Goal: Use online tool/utility: Utilize a website feature to perform a specific function

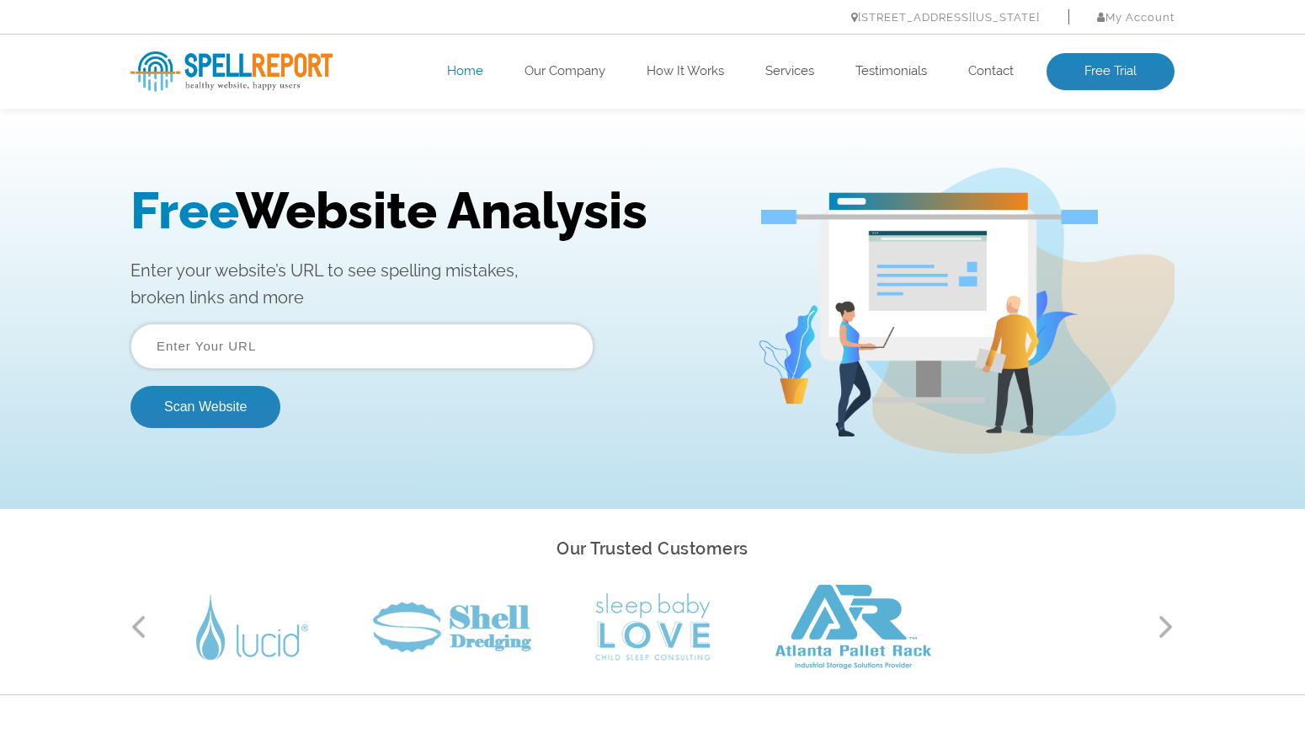
click at [243, 350] on input "text" at bounding box center [362, 345] width 463 height 45
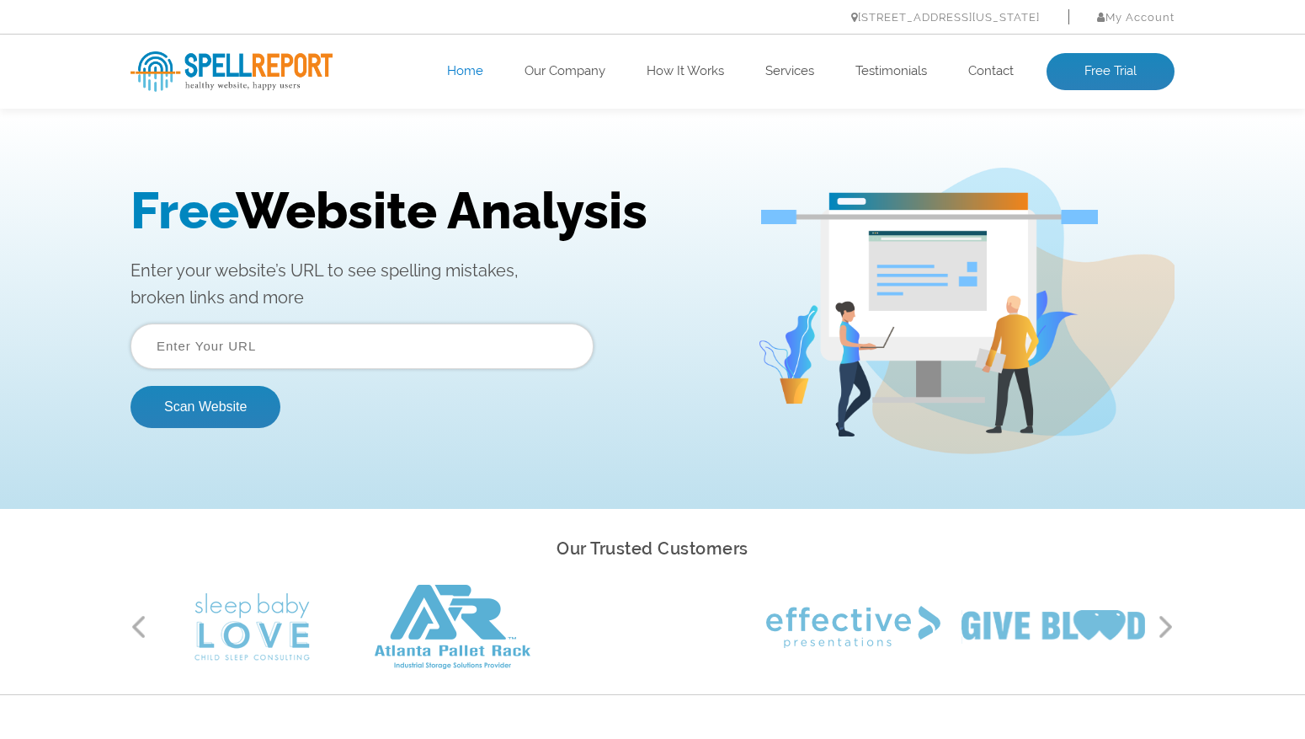
type input "https://jacquelinemacken.com/"
click at [228, 406] on button "Scan Website" at bounding box center [206, 407] width 150 height 42
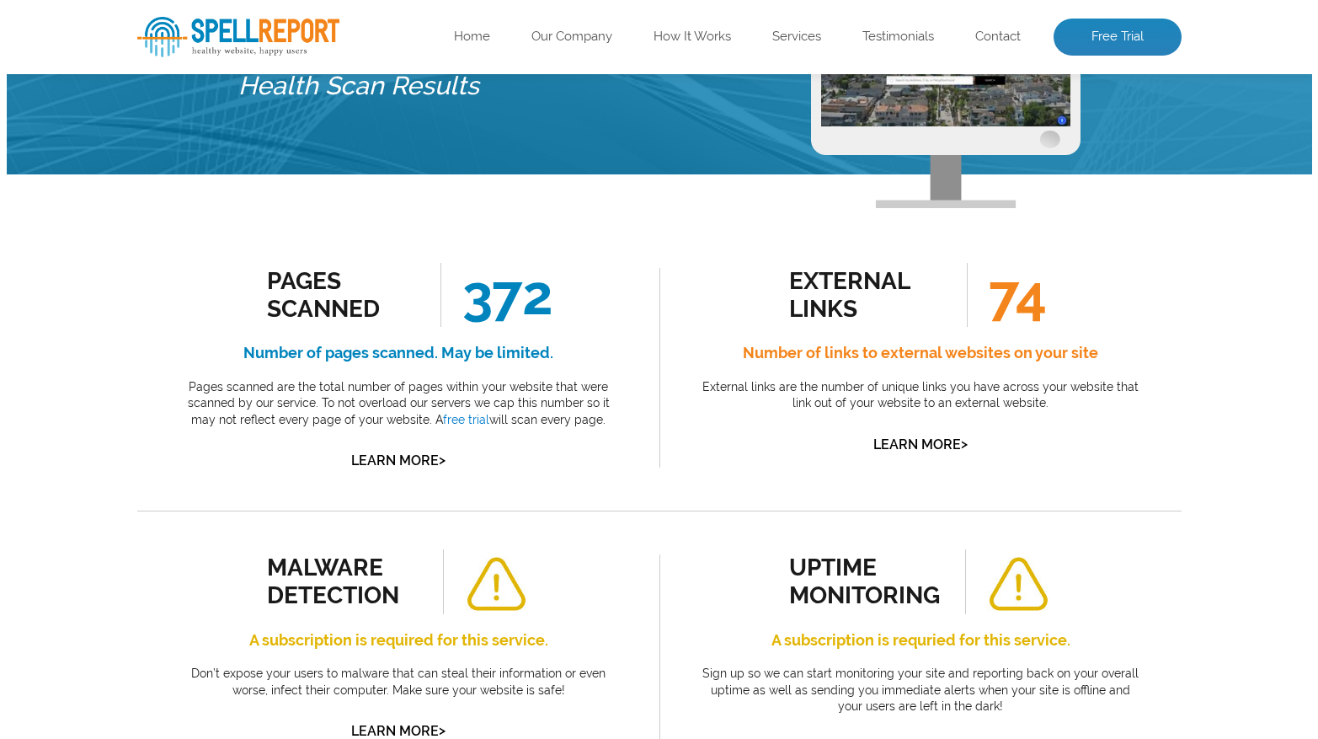
scroll to position [72, 0]
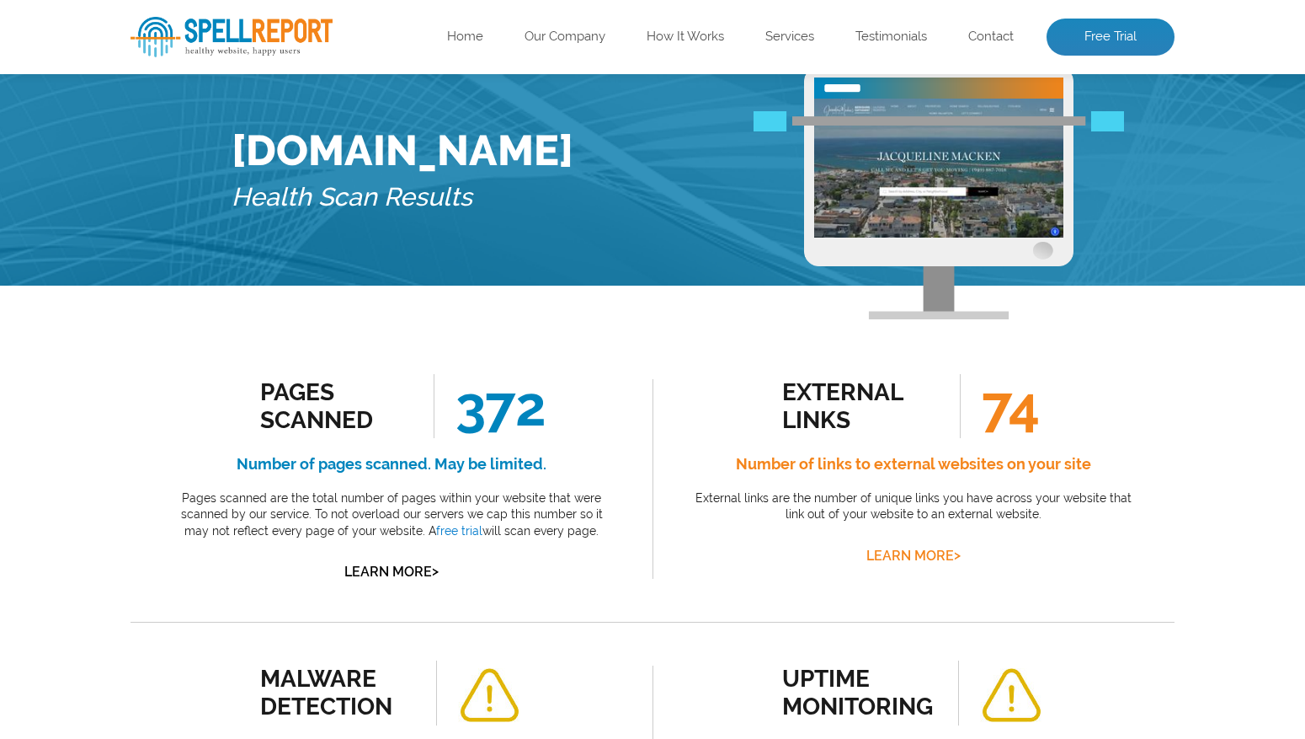
click at [921, 555] on link "Learn More >" at bounding box center [914, 555] width 94 height 16
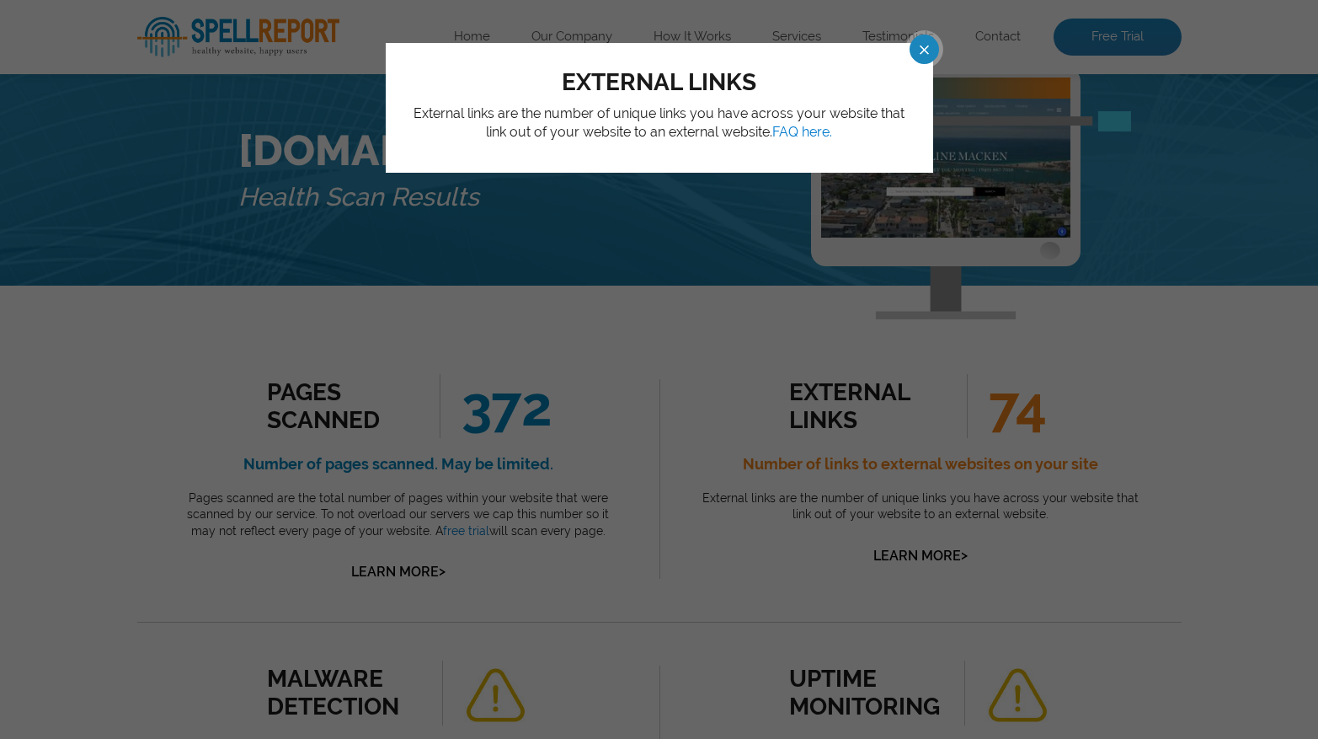
click at [1158, 537] on div "external links External links are the number of unique links you have across yo…" at bounding box center [659, 369] width 1318 height 739
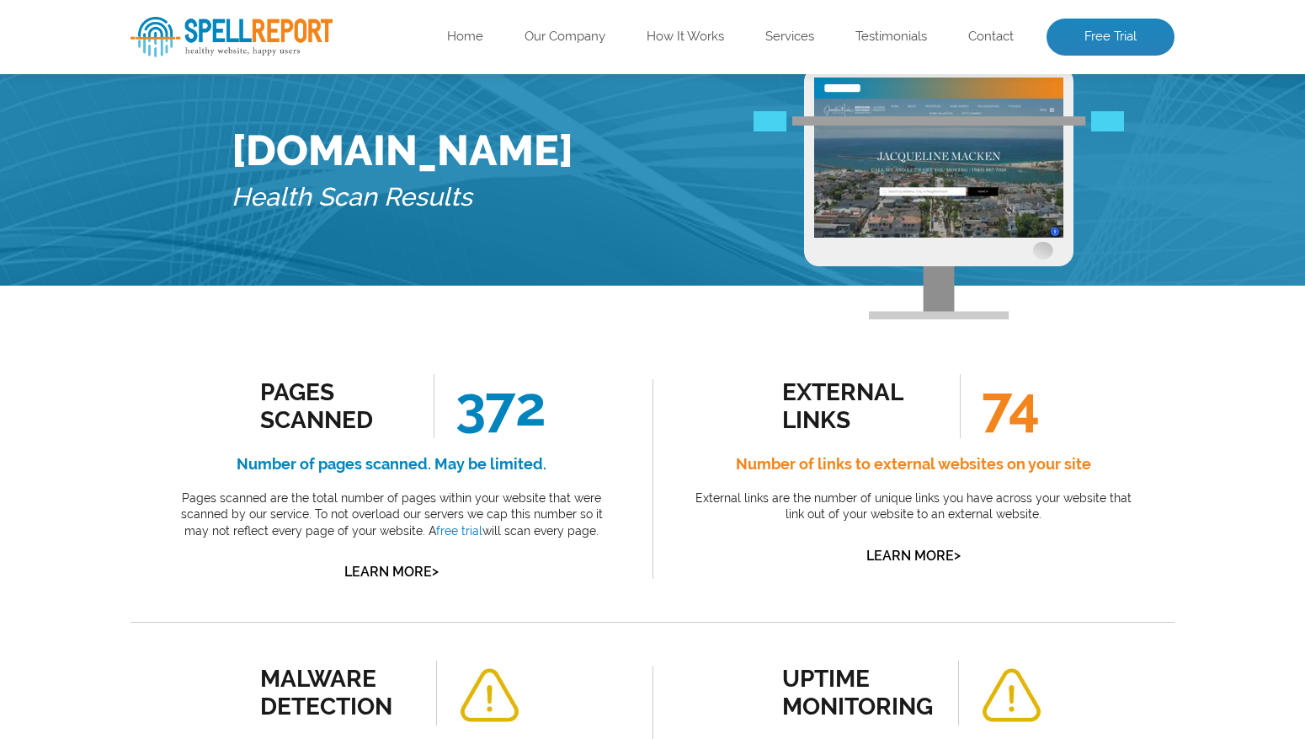
click at [933, 444] on div "external links 74 Number of links to external websites on your site External li…" at bounding box center [914, 470] width 446 height 193
click at [900, 549] on link "Learn More >" at bounding box center [914, 555] width 94 height 16
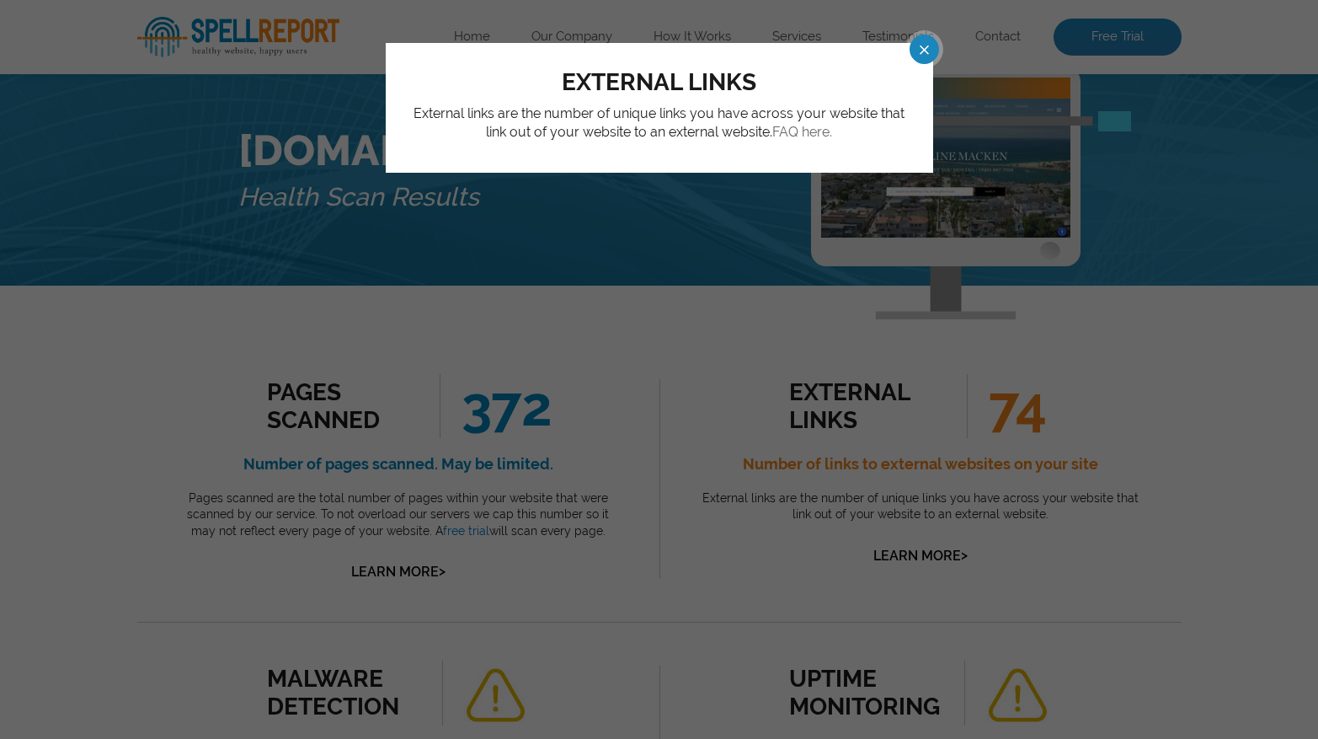
click at [820, 132] on link "FAQ here." at bounding box center [802, 132] width 60 height 16
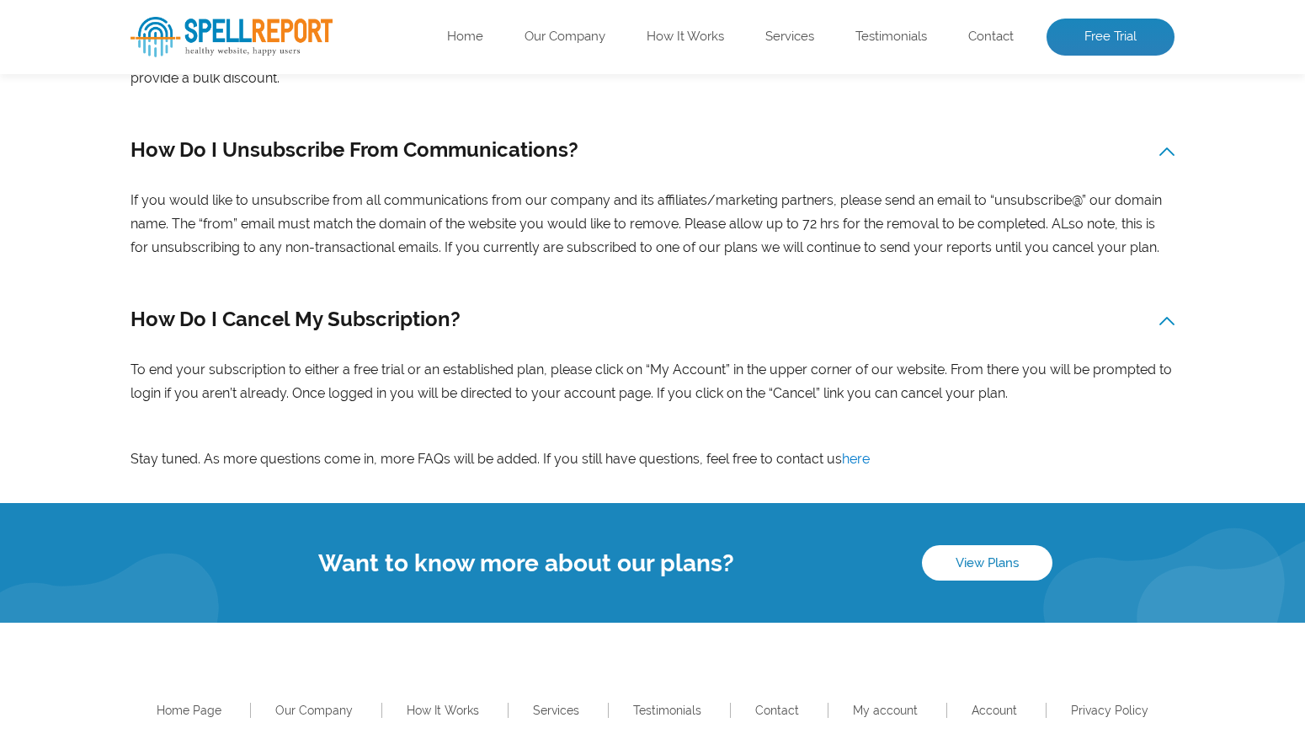
scroll to position [2141, 0]
